Goal: Check status: Check status

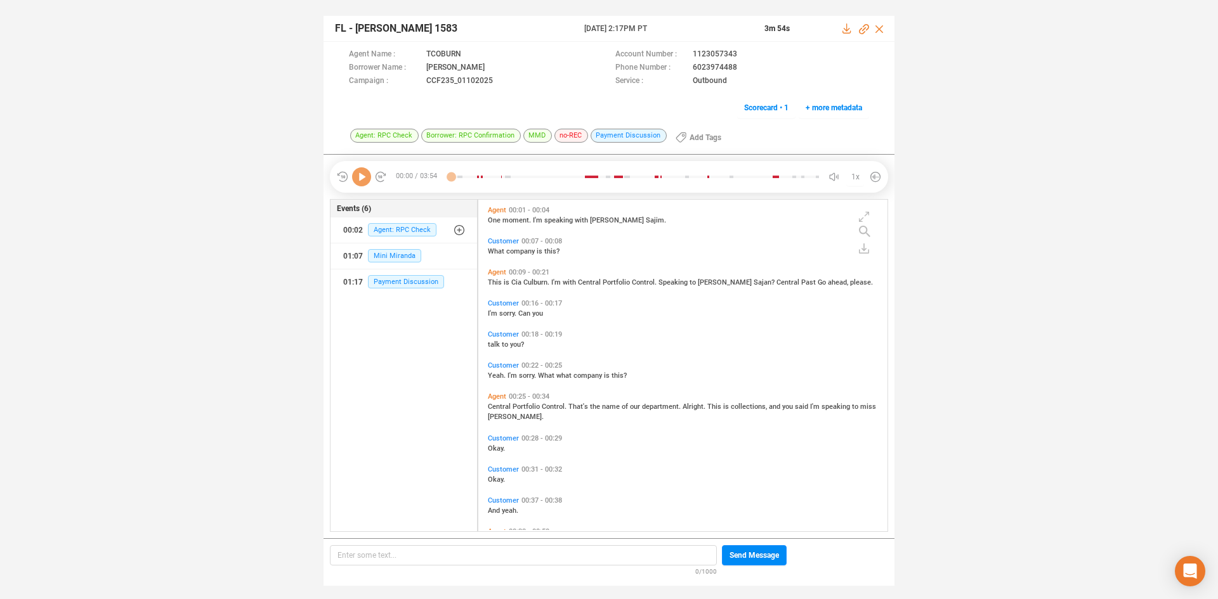
scroll to position [329, 403]
click at [345, 9] on div "FL - Tia Coburn 1583 25 Jun 2025 @ 2:17PM PT 3m 54s Agent Name : TCOBURN Accoun…" at bounding box center [609, 294] width 1218 height 589
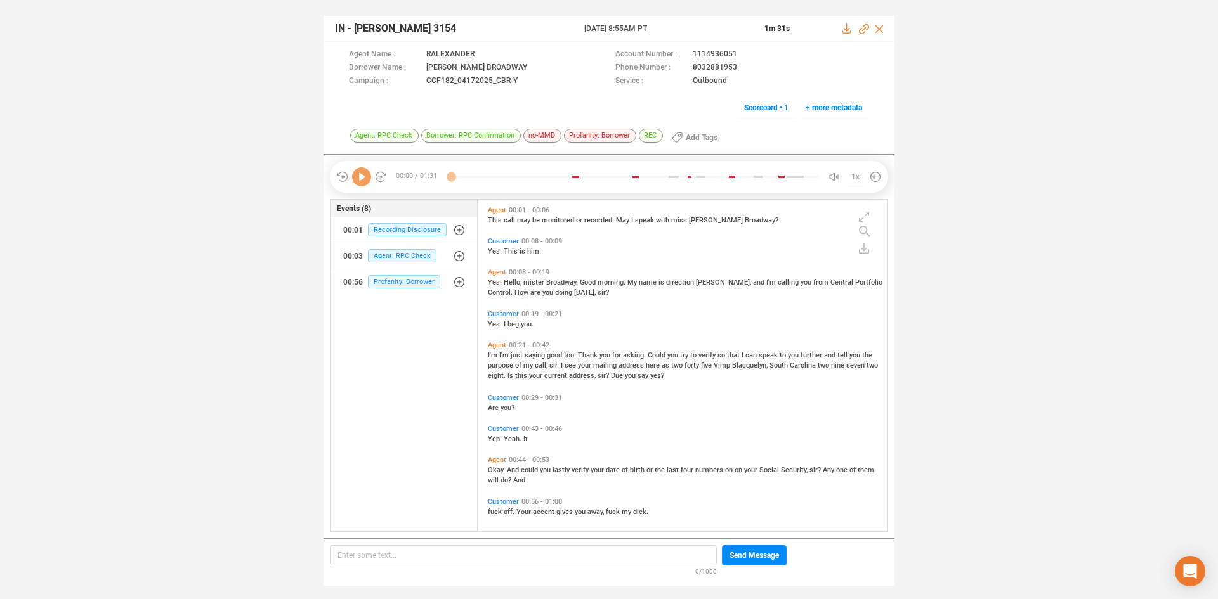
scroll to position [329, 403]
click at [367, 180] on icon at bounding box center [361, 176] width 19 height 19
click at [499, 471] on span "Okay." at bounding box center [497, 470] width 19 height 8
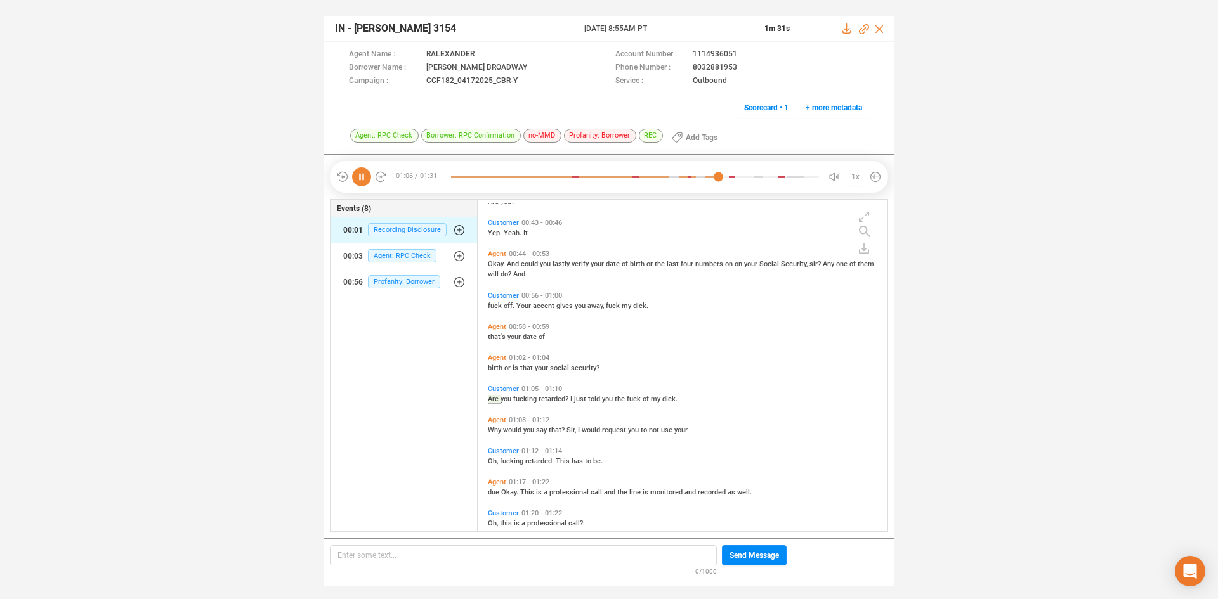
scroll to position [237, 0]
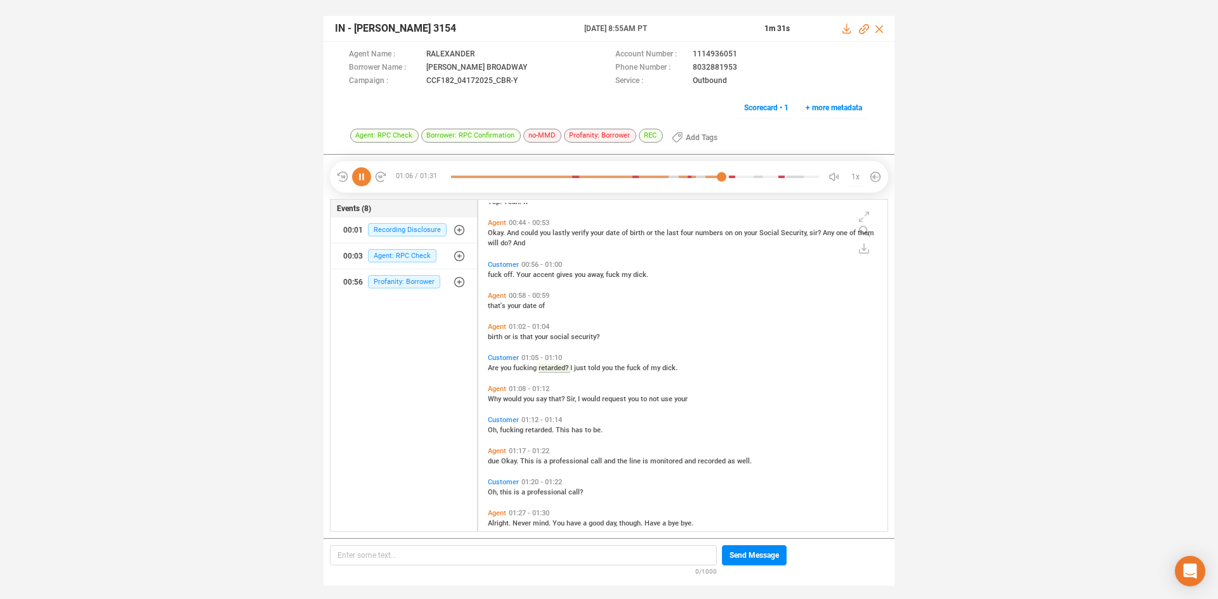
click at [362, 177] on icon at bounding box center [361, 176] width 19 height 19
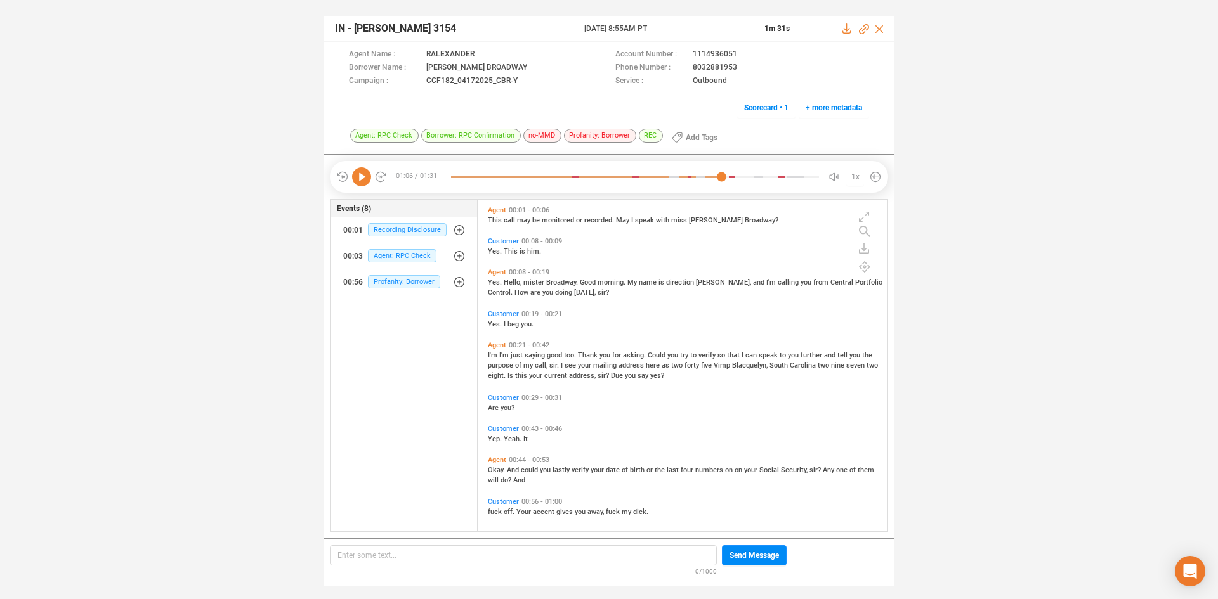
scroll to position [127, 0]
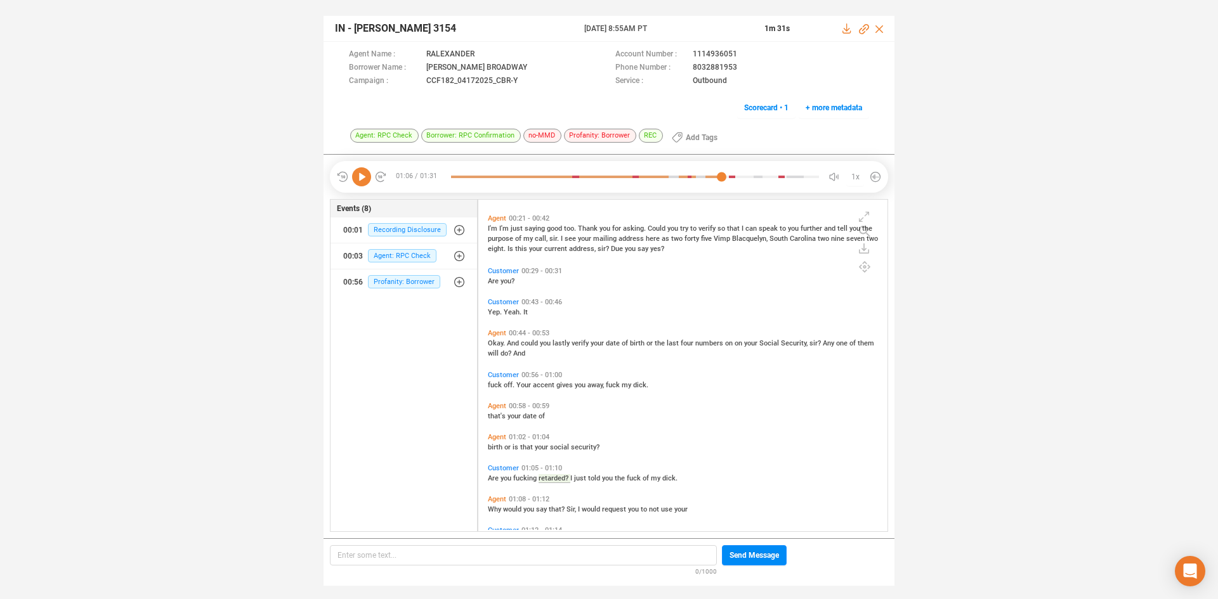
click at [495, 342] on span "Okay." at bounding box center [497, 343] width 19 height 8
click at [362, 179] on icon at bounding box center [361, 176] width 19 height 19
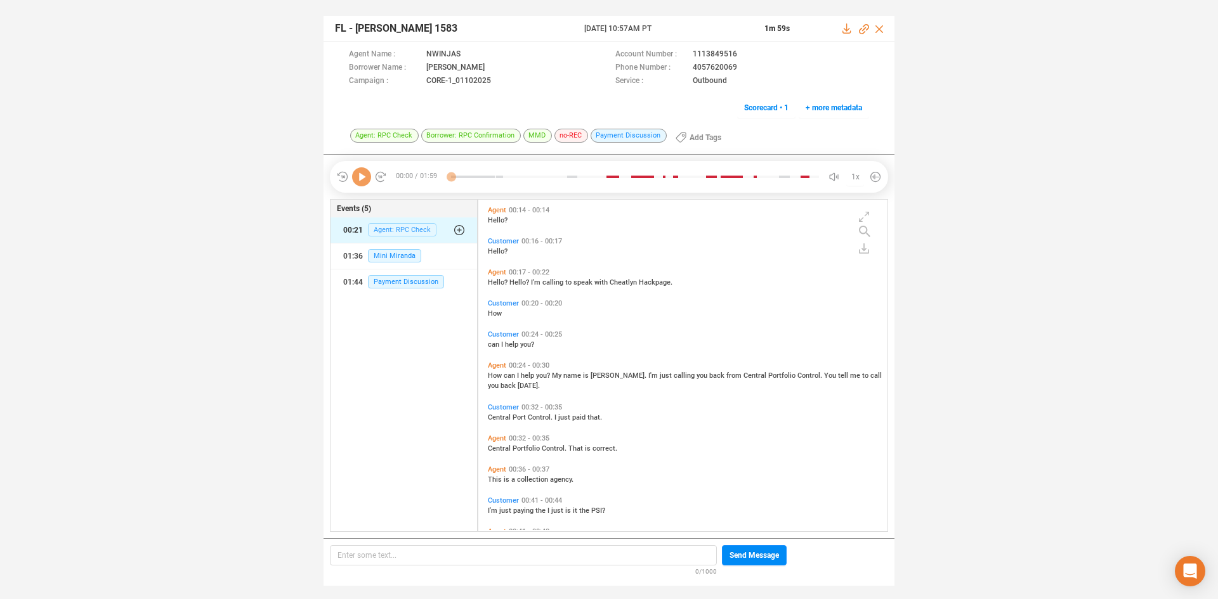
scroll to position [329, 403]
click at [364, 174] on icon at bounding box center [361, 176] width 19 height 19
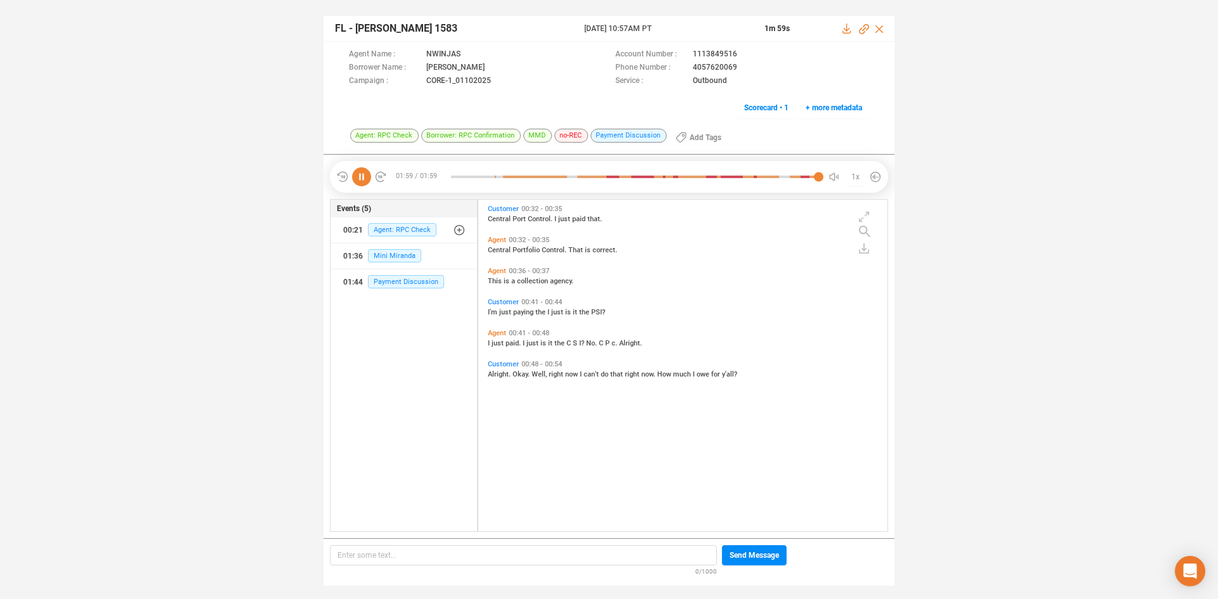
scroll to position [0, 0]
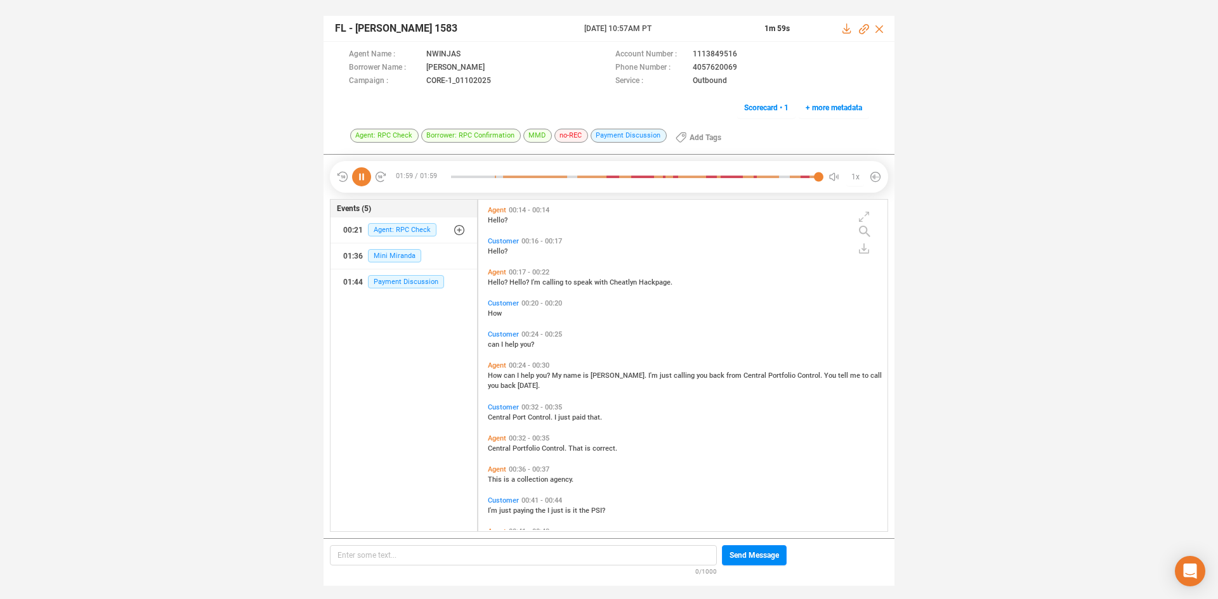
click at [368, 179] on icon at bounding box center [361, 176] width 19 height 19
click at [366, 179] on icon at bounding box center [361, 176] width 19 height 19
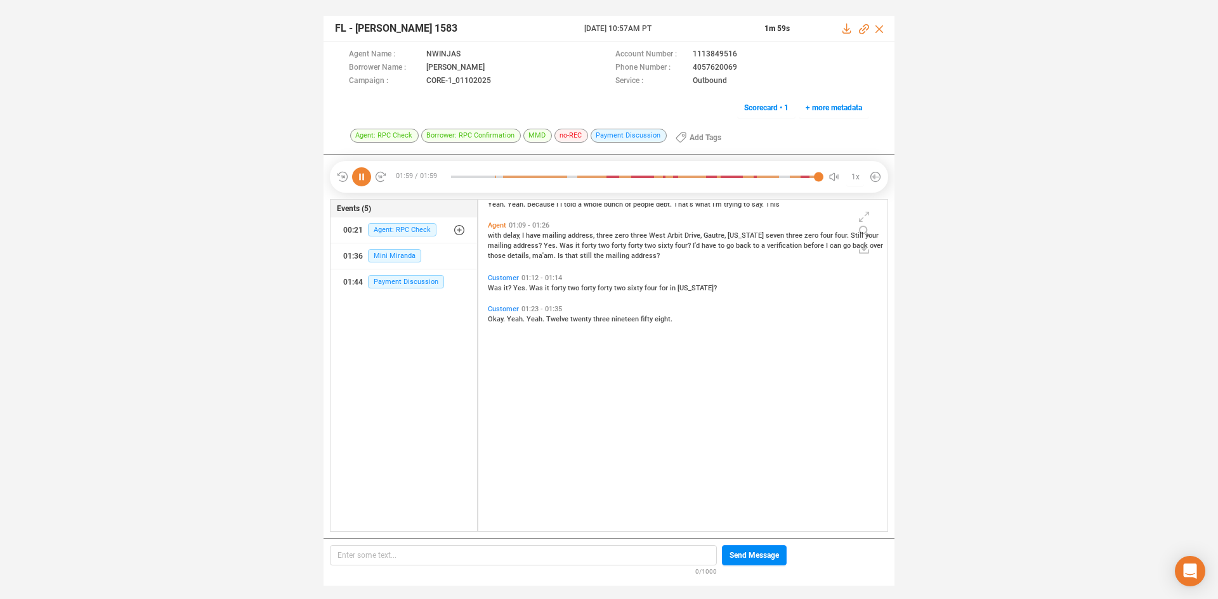
scroll to position [135, 0]
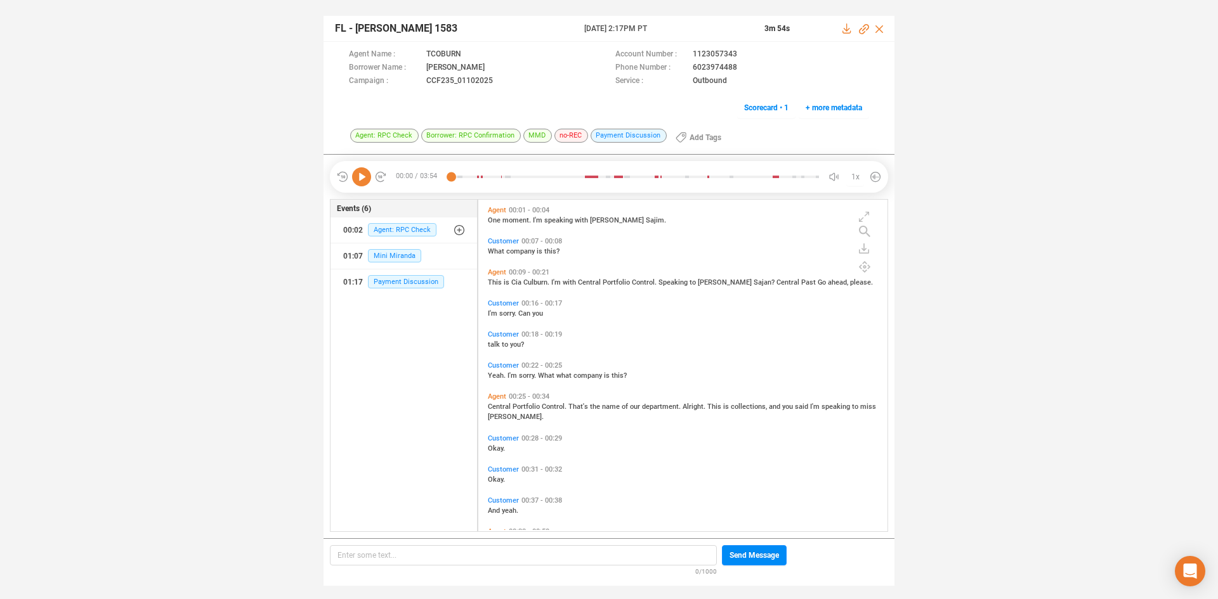
scroll to position [329, 403]
click at [363, 175] on icon at bounding box center [361, 176] width 19 height 19
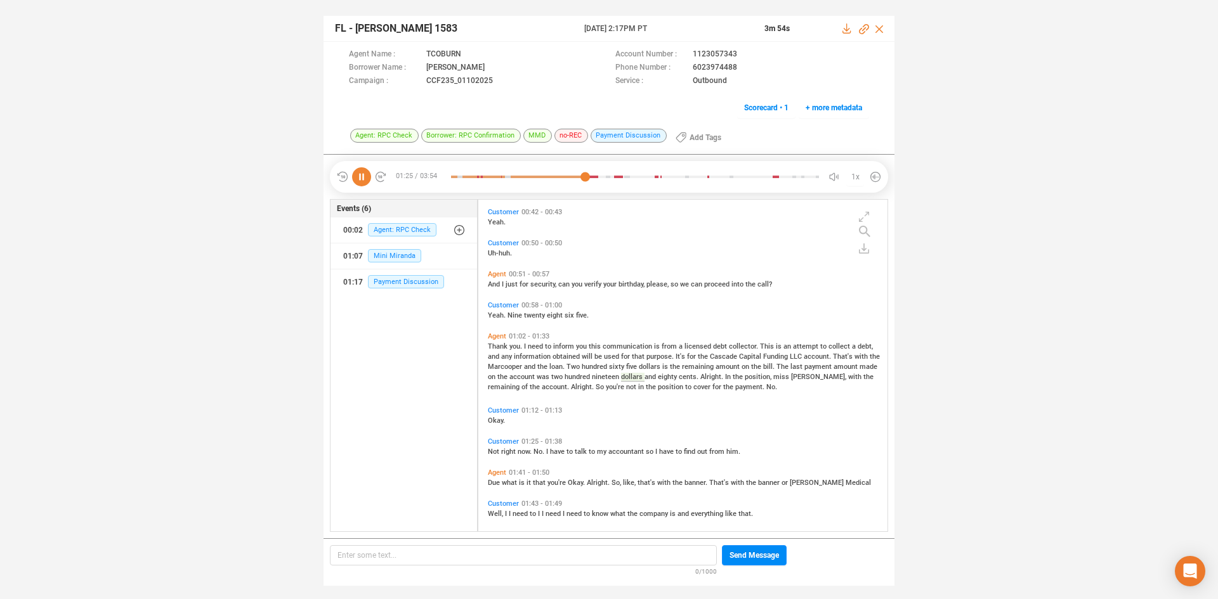
scroll to position [445, 0]
